Goal: Task Accomplishment & Management: Complete application form

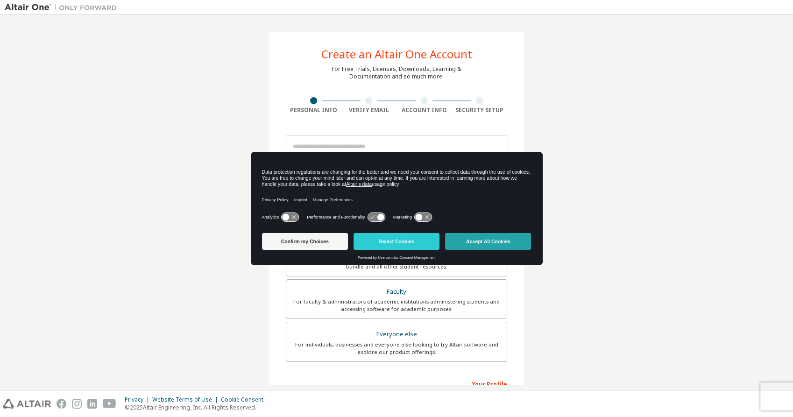
click at [508, 239] on button "Accept All Cookies" at bounding box center [488, 241] width 86 height 17
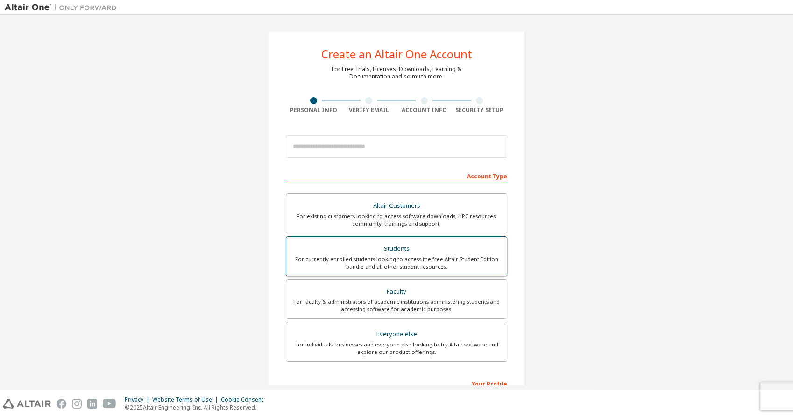
click at [416, 268] on div "For currently enrolled students looking to access the free Altair Student Editi…" at bounding box center [396, 262] width 209 height 15
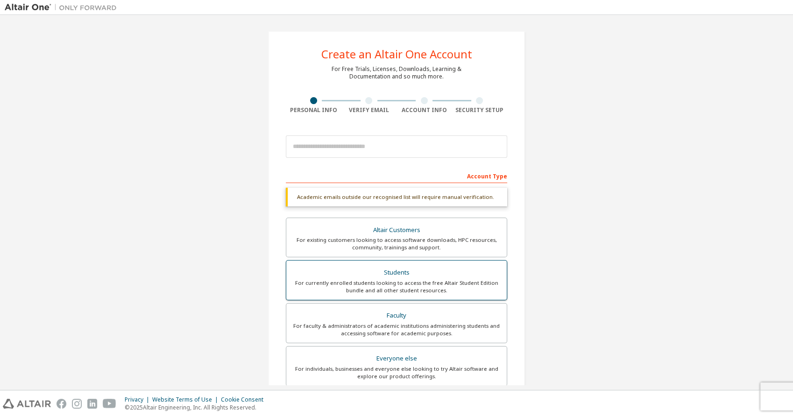
click at [426, 279] on div "For currently enrolled students looking to access the free Altair Student Editi…" at bounding box center [396, 286] width 209 height 15
click at [439, 190] on div "Academic emails outside our recognised list will require manual verification." at bounding box center [396, 197] width 221 height 19
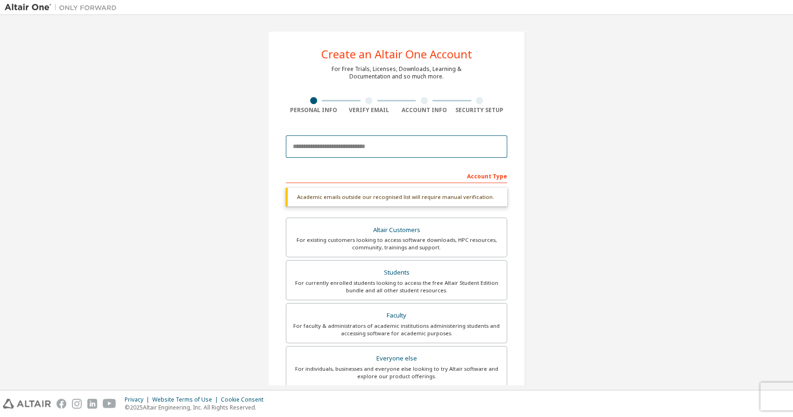
click at [424, 149] on input "email" at bounding box center [396, 146] width 221 height 22
type input "**********"
type input "******"
type input "**********"
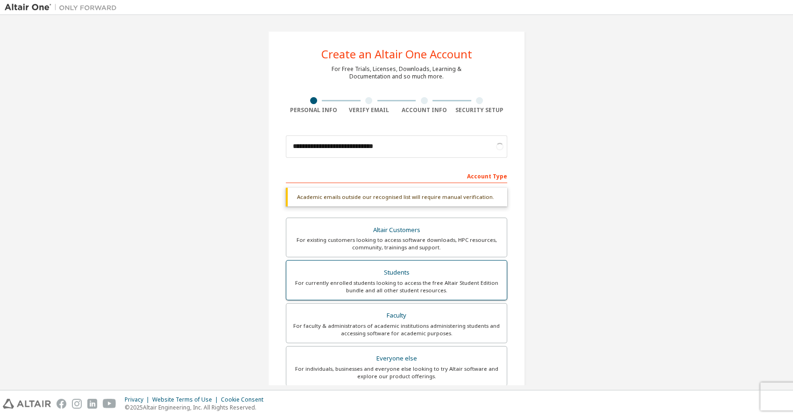
click at [455, 278] on div "Students" at bounding box center [396, 272] width 209 height 13
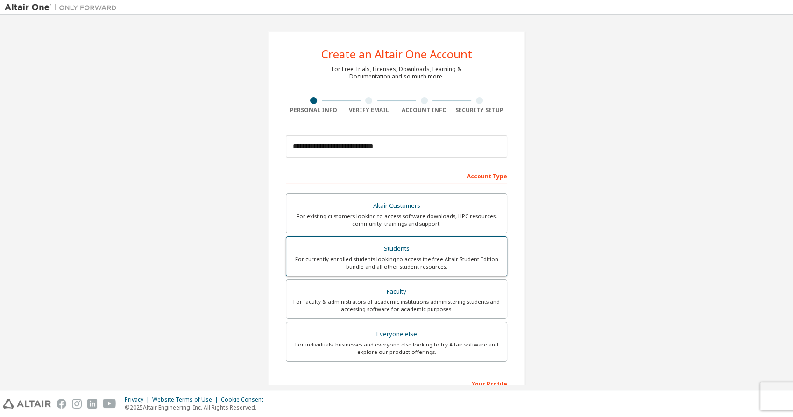
click at [458, 264] on div "For currently enrolled students looking to access the free Altair Student Editi…" at bounding box center [396, 262] width 209 height 15
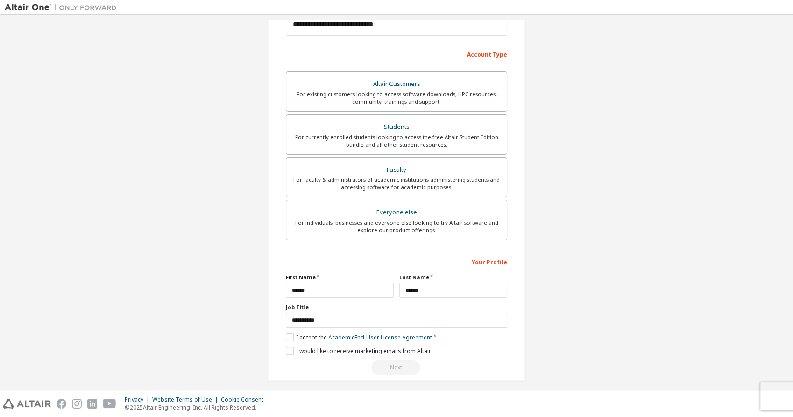
scroll to position [127, 0]
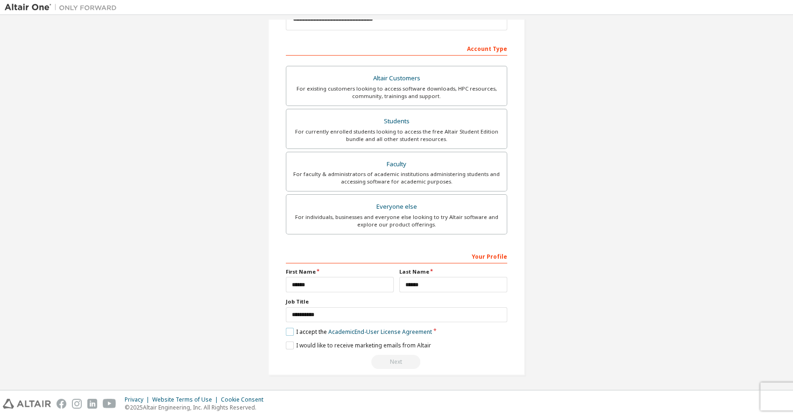
click at [291, 331] on label "I accept the Academic End-User License Agreement" at bounding box center [359, 332] width 146 height 8
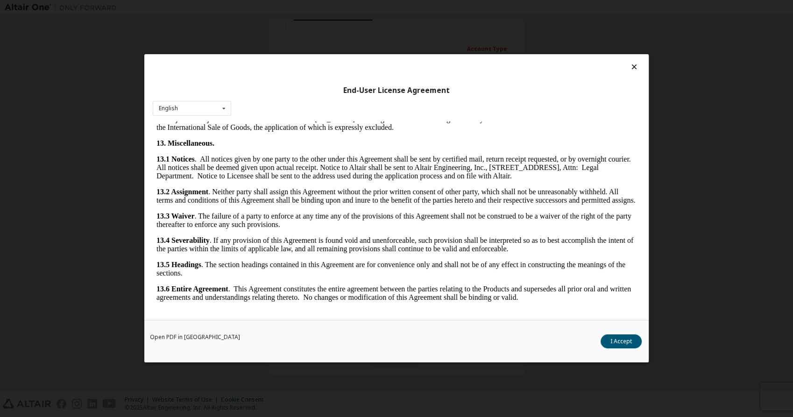
scroll to position [1537, 0]
drag, startPoint x: 637, startPoint y: 143, endPoint x: 808, endPoint y: 450, distance: 351.3
click at [622, 337] on button "I Accept" at bounding box center [620, 342] width 41 height 14
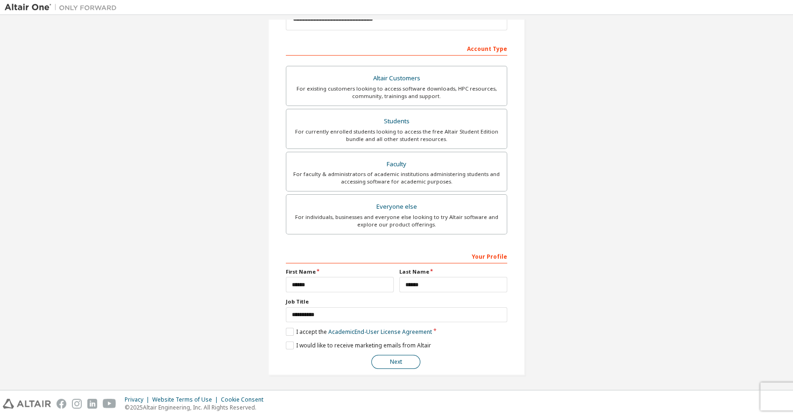
click at [383, 360] on button "Next" at bounding box center [395, 362] width 49 height 14
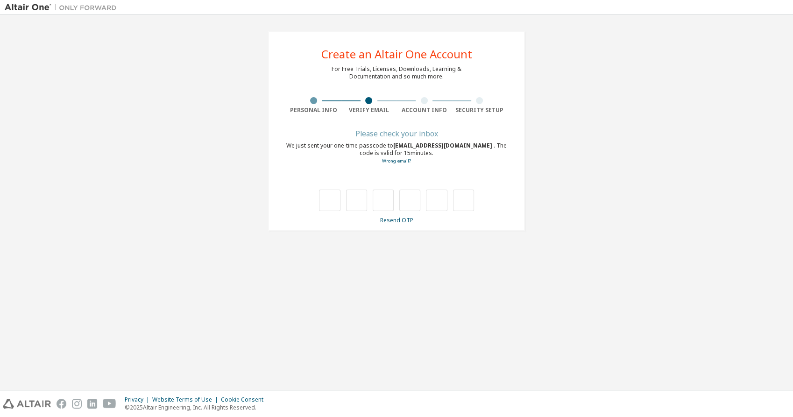
type input "*"
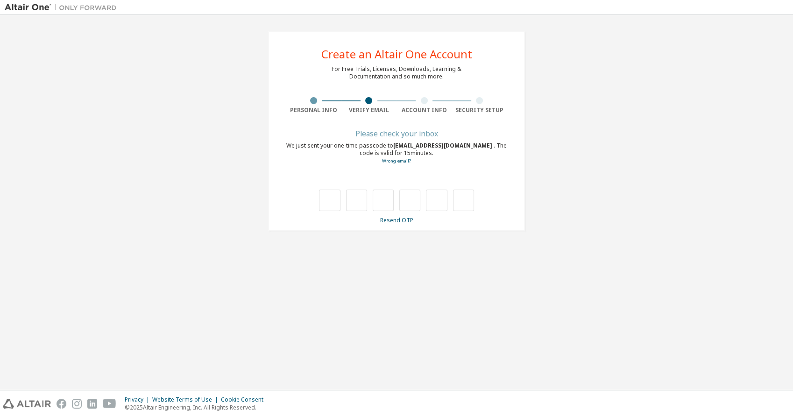
type input "*"
